Goal: Navigation & Orientation: Find specific page/section

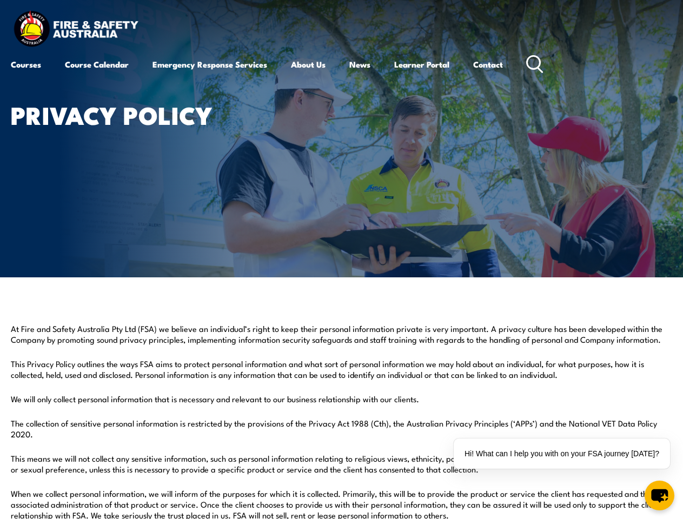
click at [341, 260] on article "Privacy Policy" at bounding box center [341, 138] width 661 height 277
click at [565, 454] on div "Hi! What can I help you with on your FSA journey [DATE]?" at bounding box center [562, 454] width 216 height 30
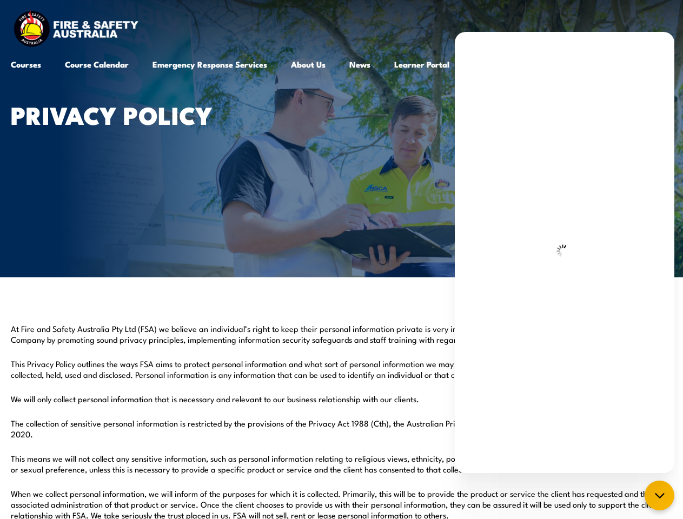
click at [659, 495] on icon "chat-button" at bounding box center [659, 495] width 13 height 13
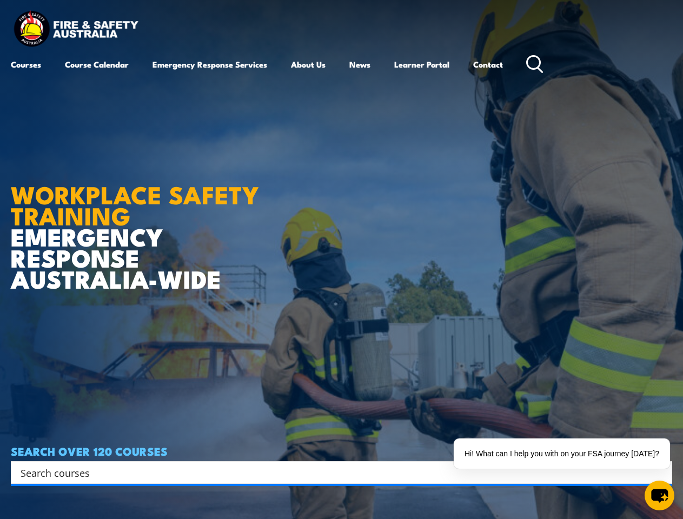
click at [341, 260] on article "WORKPLACE SAFETY TRAINING EMERGENCY RESPONSE [GEOGRAPHIC_DATA]-WIDE SEARCH OVER…" at bounding box center [341, 259] width 661 height 519
click at [334, 473] on input "Search input" at bounding box center [335, 473] width 628 height 16
click at [565, 454] on div "Hi! What can I help you with on your FSA journey [DATE]?" at bounding box center [562, 454] width 216 height 30
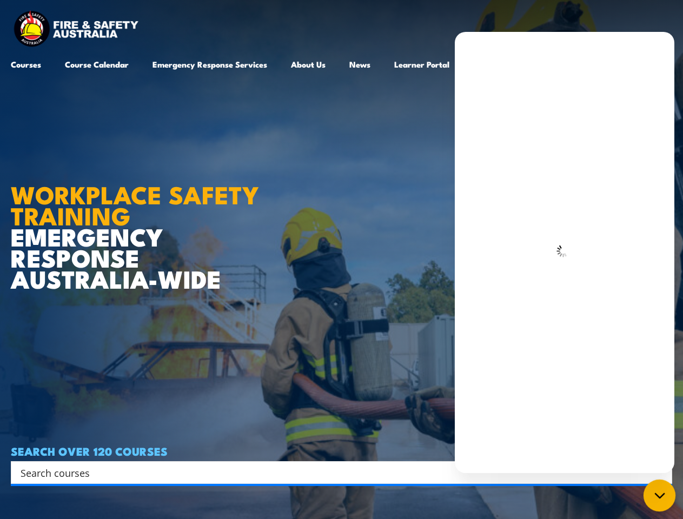
click at [659, 495] on icon "chat-button" at bounding box center [660, 496] width 14 height 14
